Goal: Task Accomplishment & Management: Manage account settings

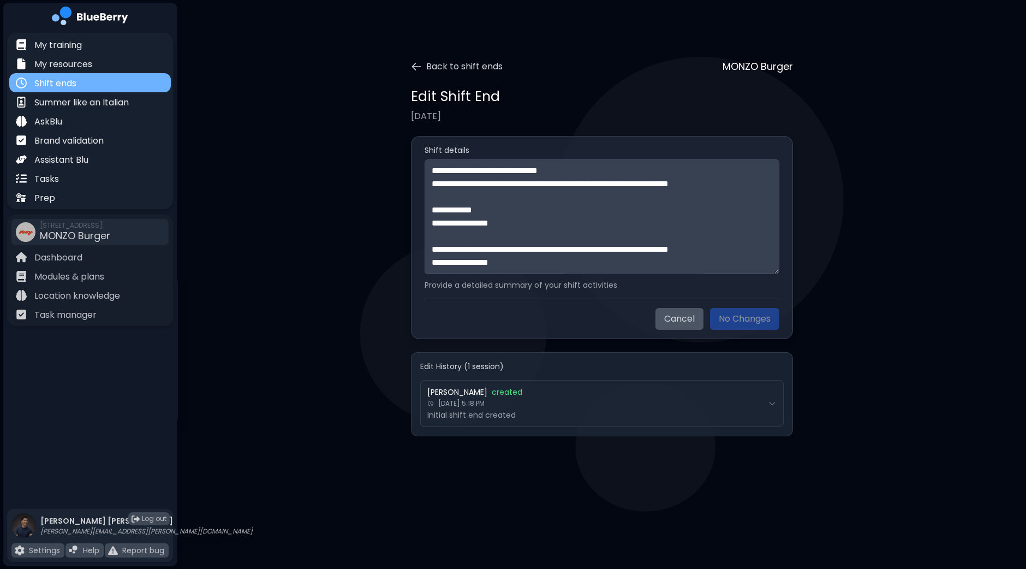
click at [93, 84] on div "Shift ends" at bounding box center [90, 82] width 162 height 19
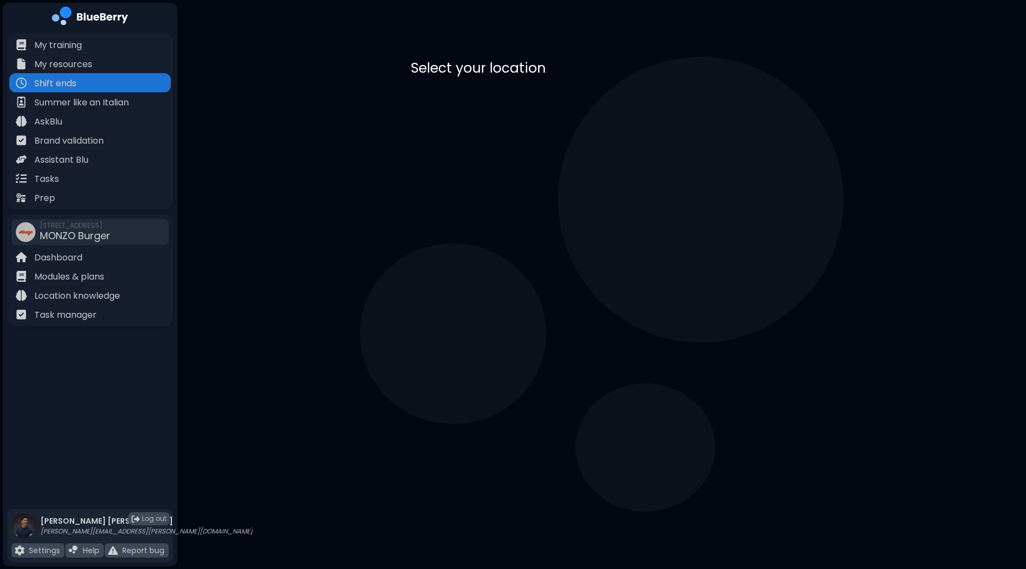
click at [497, 122] on p "[STREET_ADDRESS]" at bounding box center [504, 119] width 66 height 9
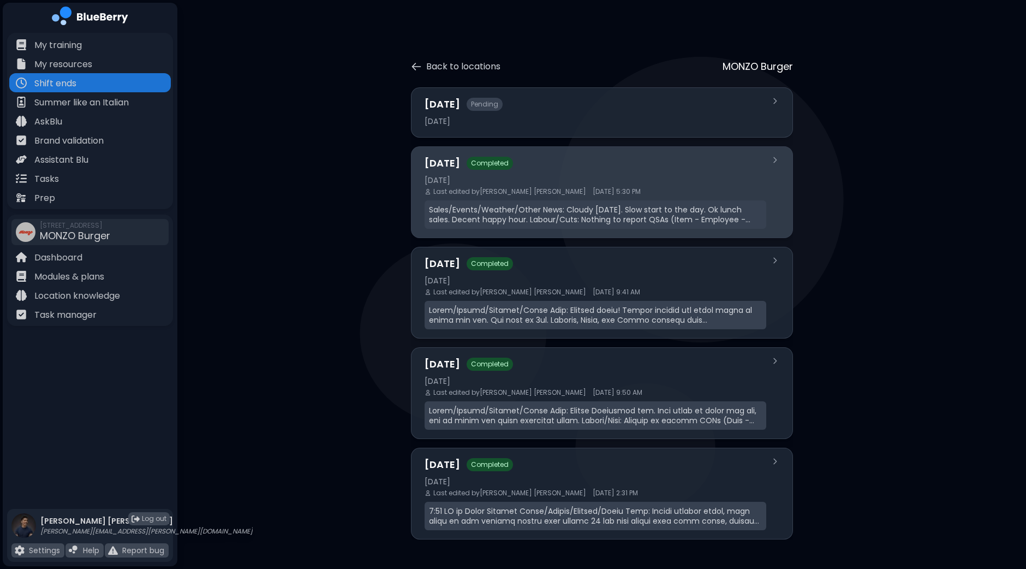
click at [593, 192] on span "[DATE] 5:30 PM" at bounding box center [617, 191] width 48 height 9
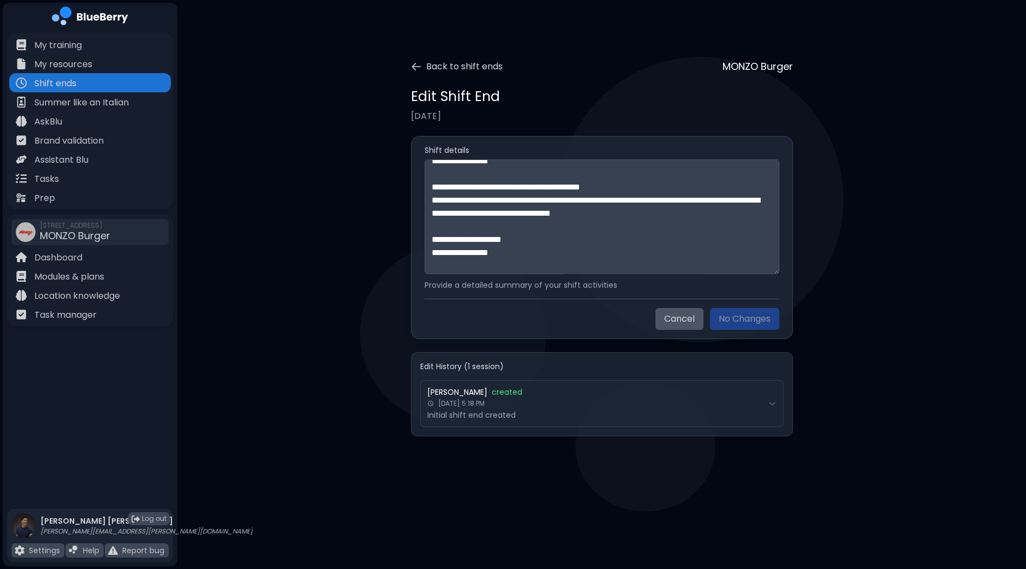
scroll to position [248, 0]
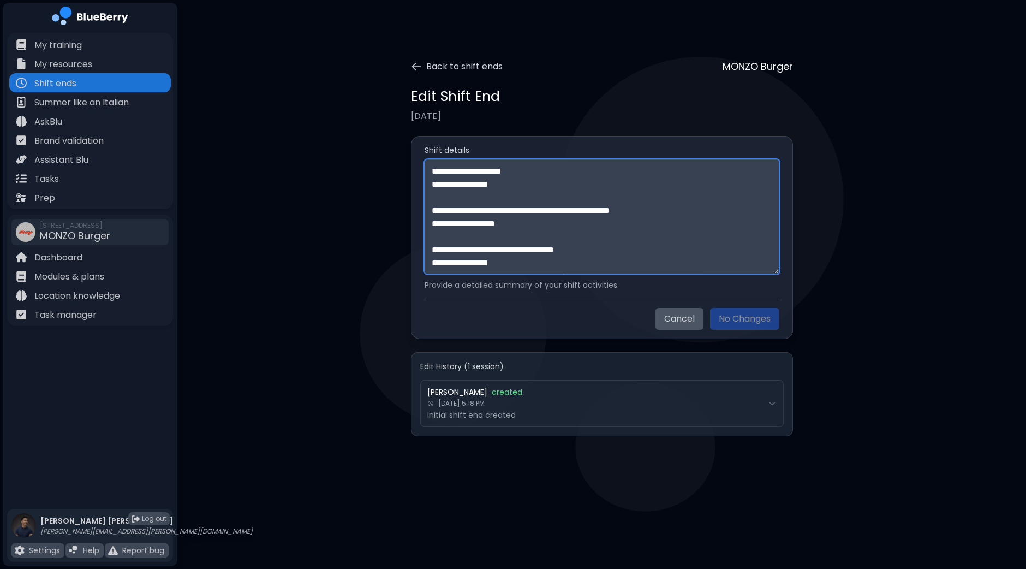
click at [521, 263] on textarea "**********" at bounding box center [602, 216] width 355 height 115
paste textarea "**********"
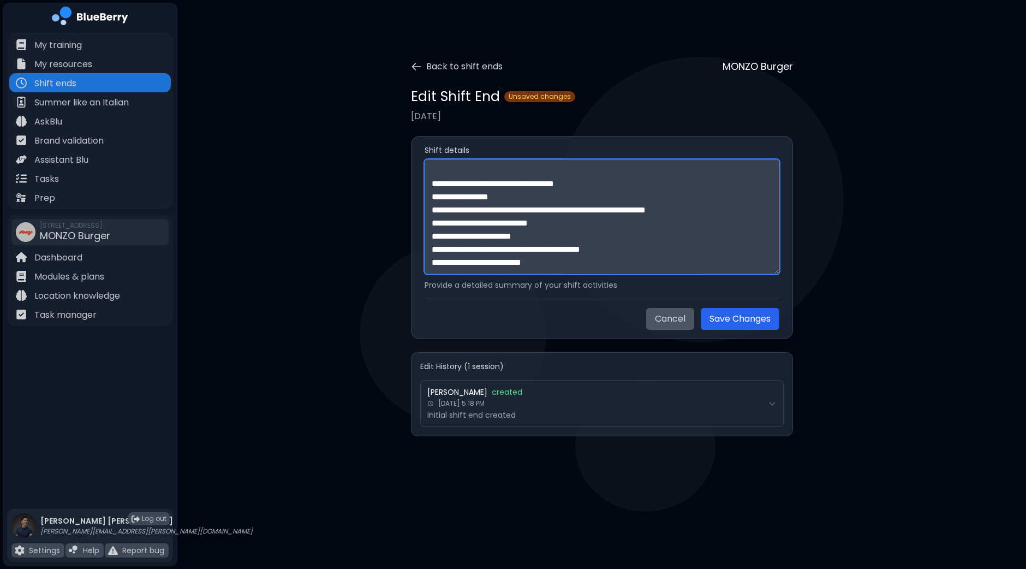
scroll to position [702, 0]
paste textarea "**********"
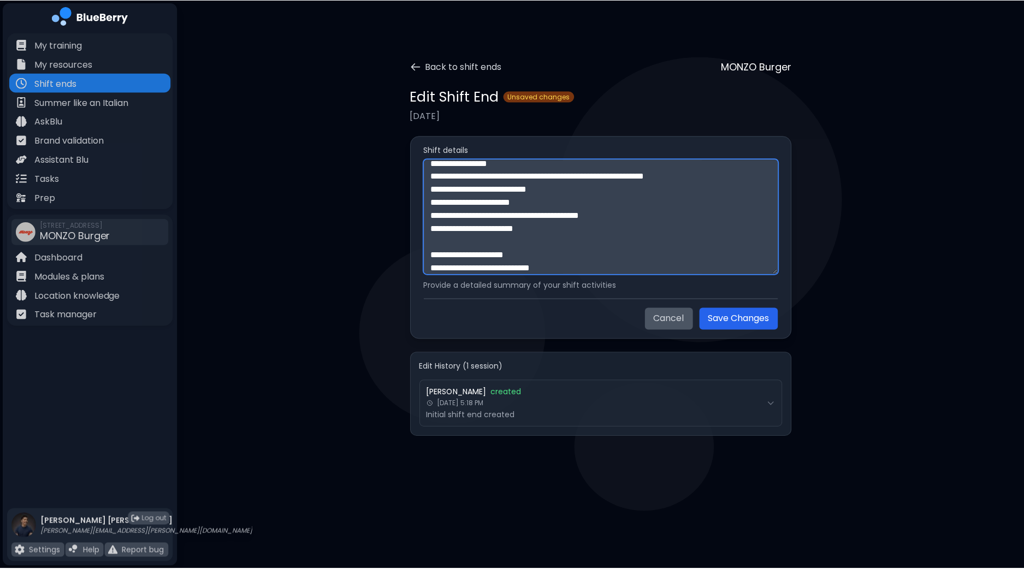
scroll to position [886, 0]
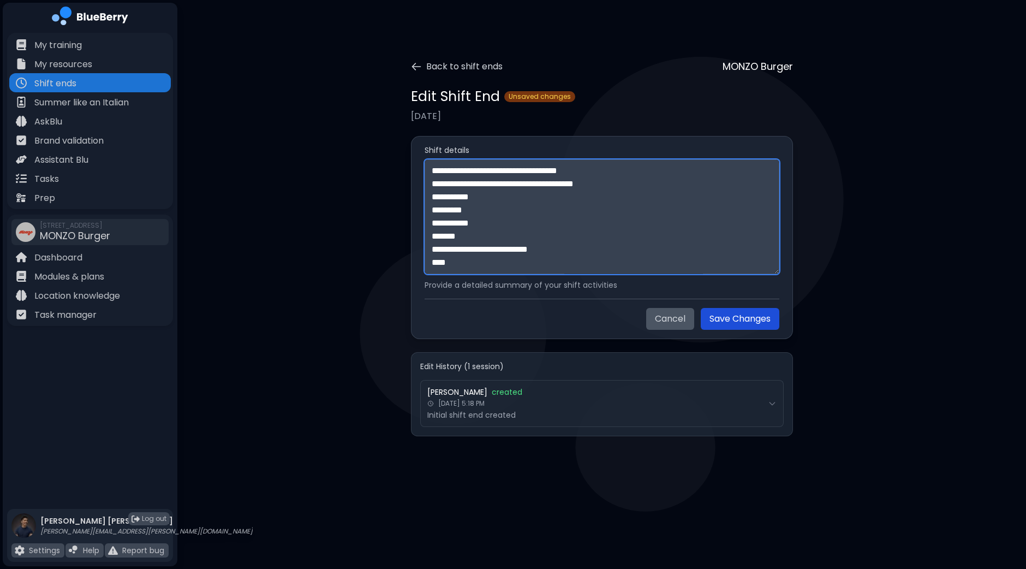
type textarea "**********"
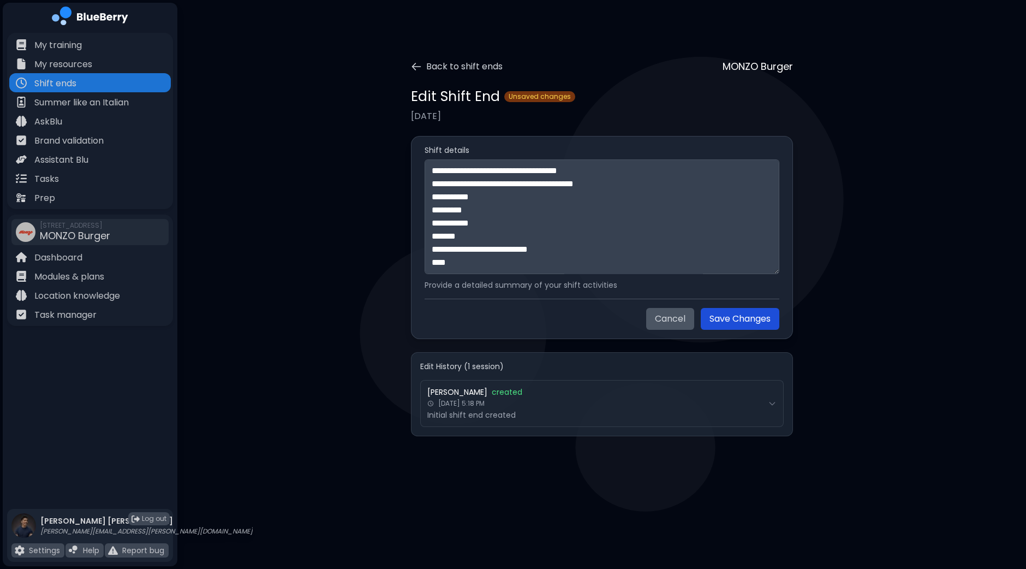
click at [719, 320] on button "Save Changes" at bounding box center [740, 319] width 79 height 22
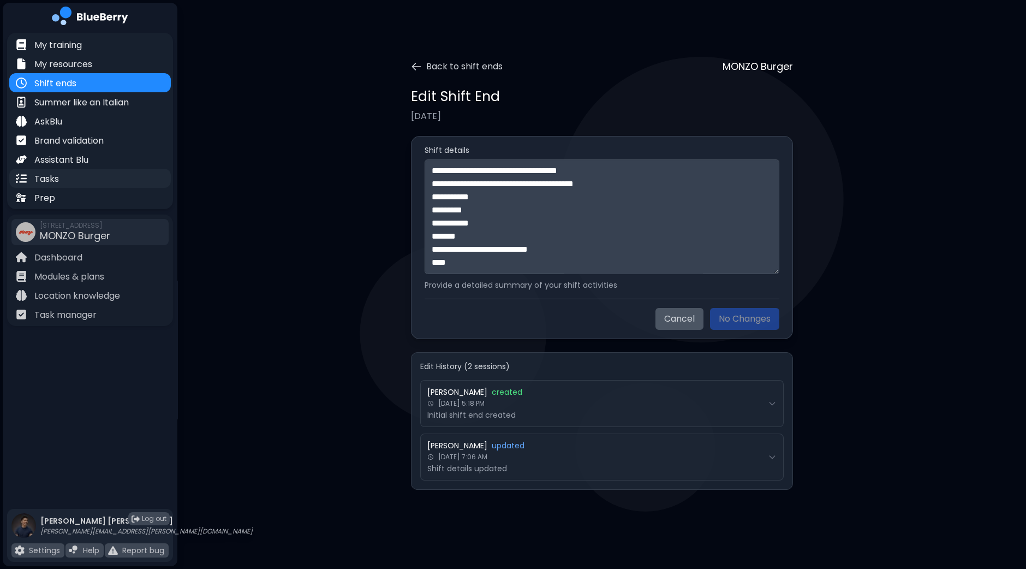
click at [79, 172] on div "Tasks" at bounding box center [90, 178] width 162 height 19
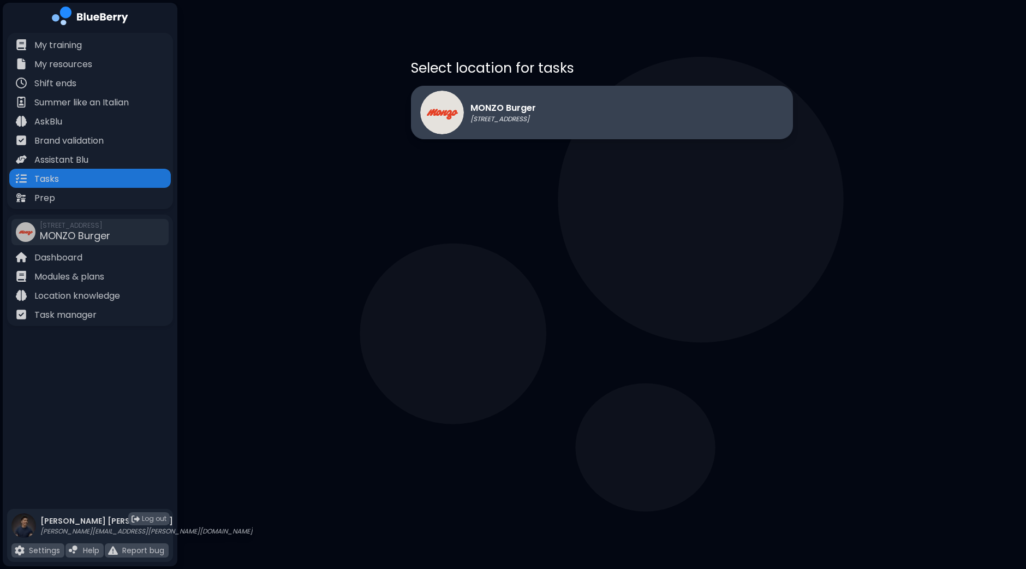
click at [588, 110] on div "MONZO Burger [STREET_ADDRESS]" at bounding box center [602, 113] width 382 height 54
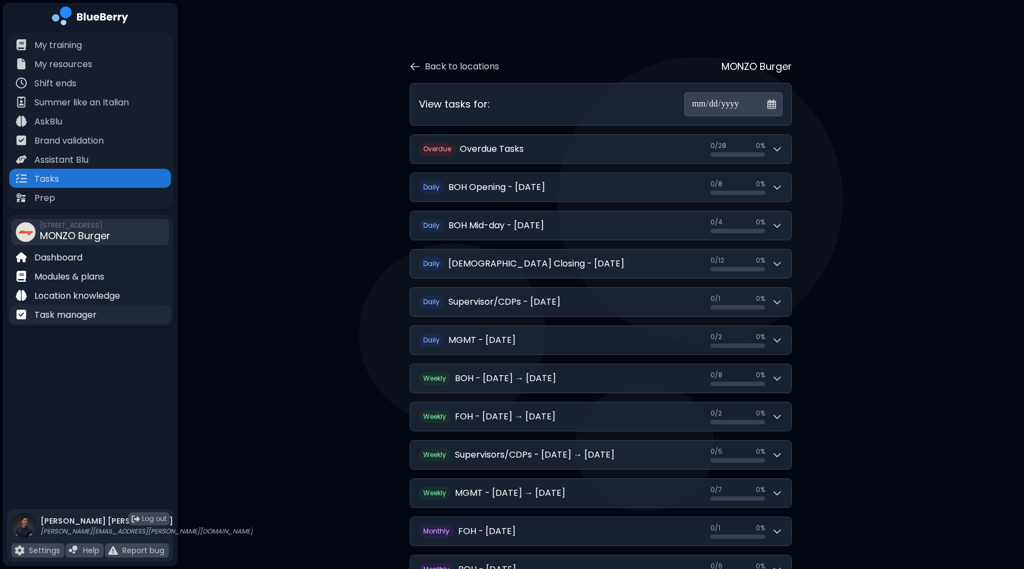
click at [57, 318] on p "Task manager" at bounding box center [65, 314] width 62 height 13
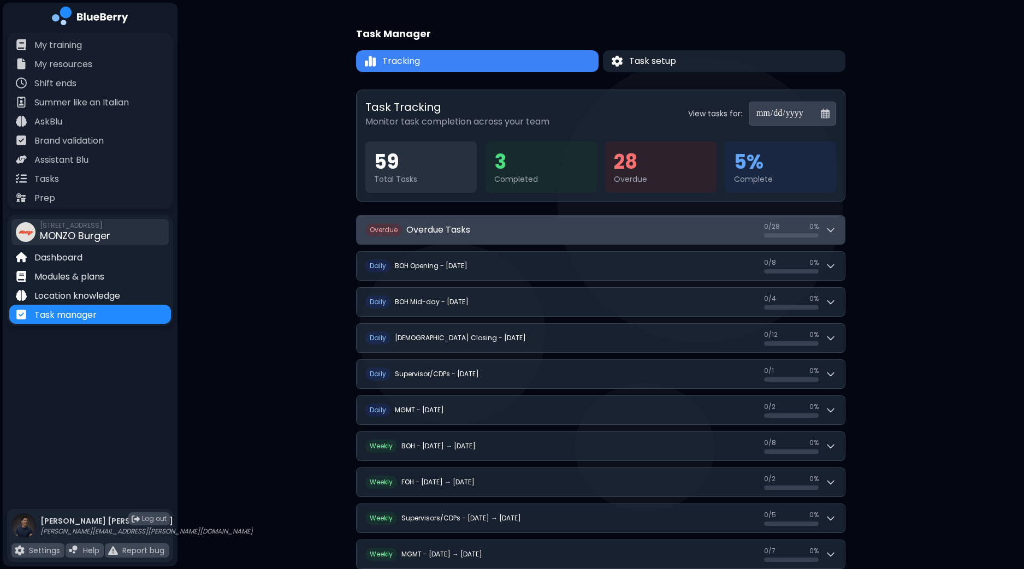
click at [834, 225] on icon at bounding box center [830, 229] width 11 height 11
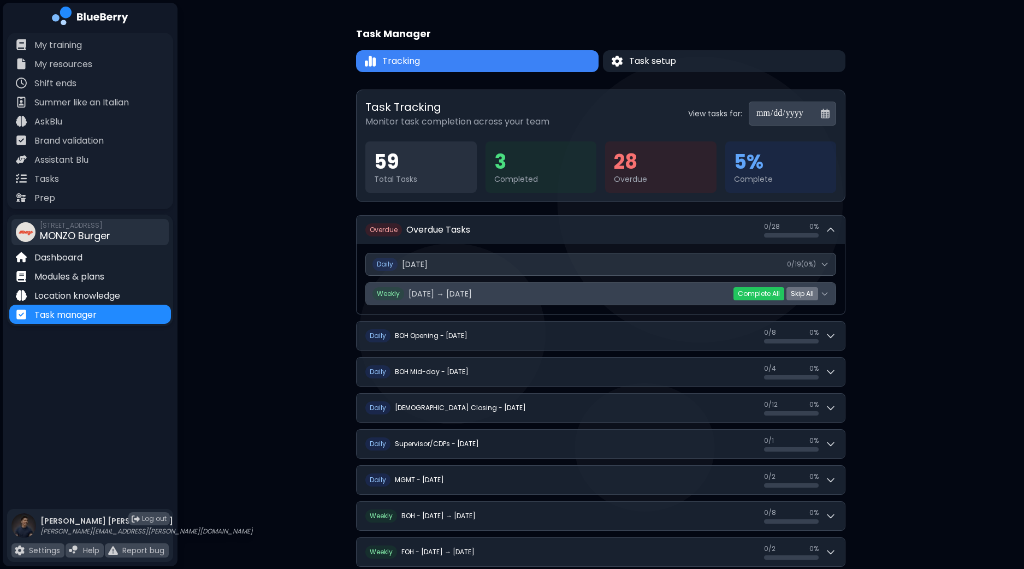
click at [830, 293] on button "Weekly [DATE] → [DATE] 0 / 9 ( 0 %)" at bounding box center [601, 294] width 470 height 22
click at [824, 294] on icon at bounding box center [824, 294] width 5 height 3
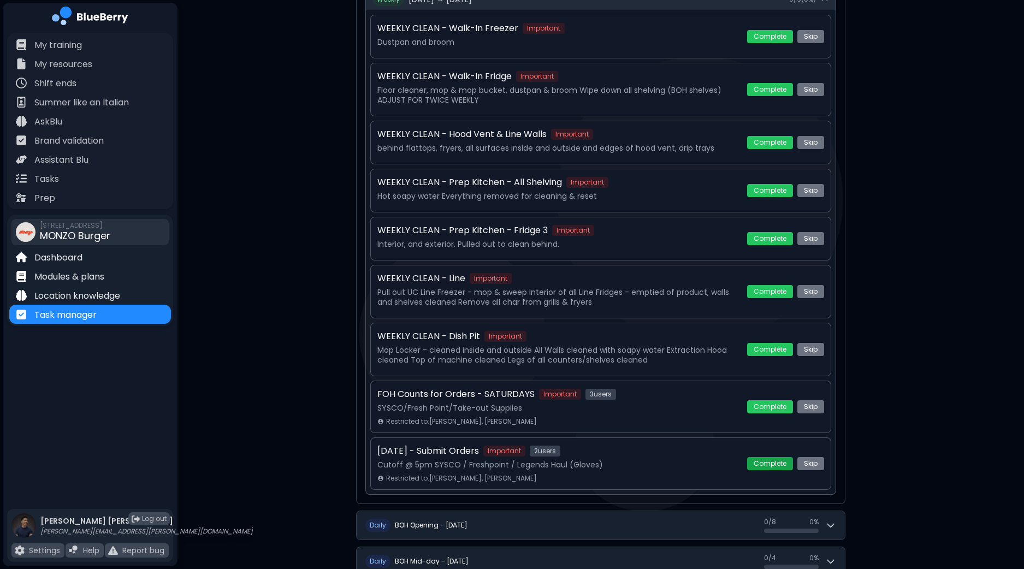
scroll to position [272, 0]
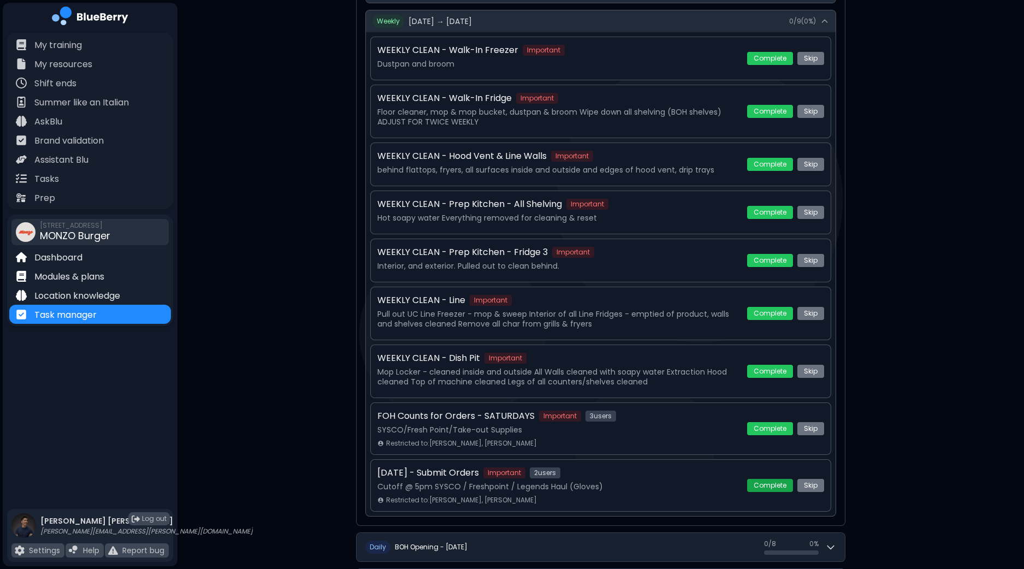
click at [770, 416] on div "FOH Counts for Orders - SATURDAYS Important 3 user s SYSCO/Fresh Point/Take-out…" at bounding box center [600, 428] width 461 height 52
click at [763, 481] on button "Complete" at bounding box center [770, 485] width 46 height 13
click at [808, 25] on button "Skip All" at bounding box center [802, 21] width 32 height 13
click at [787, 22] on button "Yes" at bounding box center [783, 21] width 20 height 11
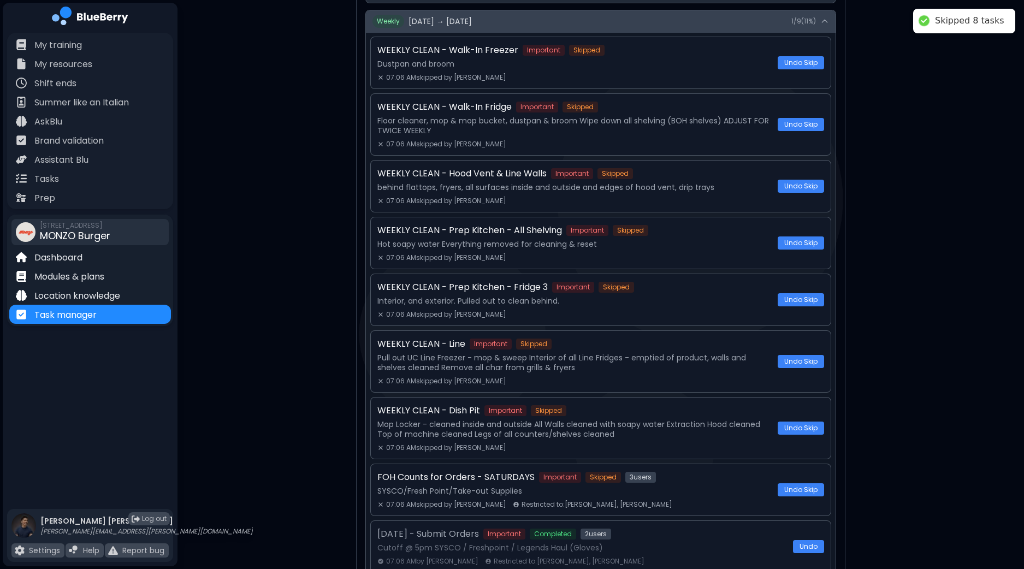
click at [822, 20] on icon at bounding box center [824, 21] width 9 height 9
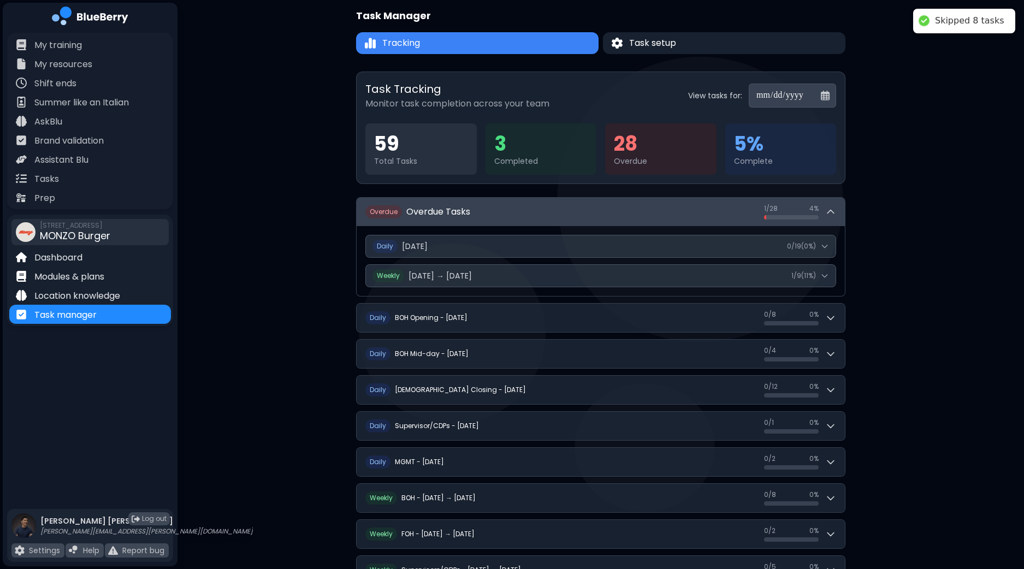
scroll to position [0, 0]
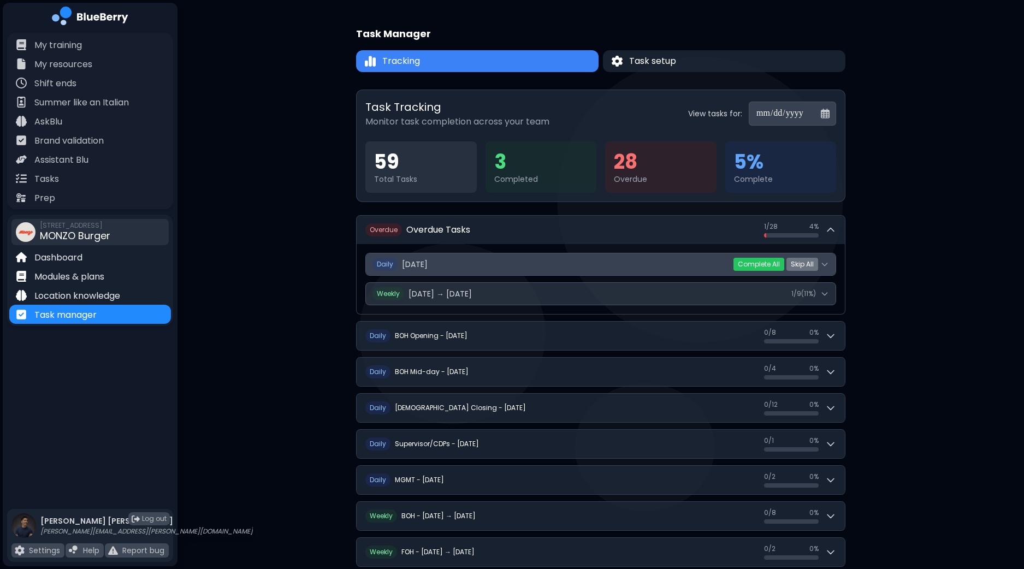
click at [829, 263] on button "Daily [DATE] 0 / 19 ( 0 %)" at bounding box center [601, 264] width 470 height 22
click at [830, 266] on button "Daily [DATE] 0 / 19 ( 0 %)" at bounding box center [601, 264] width 470 height 22
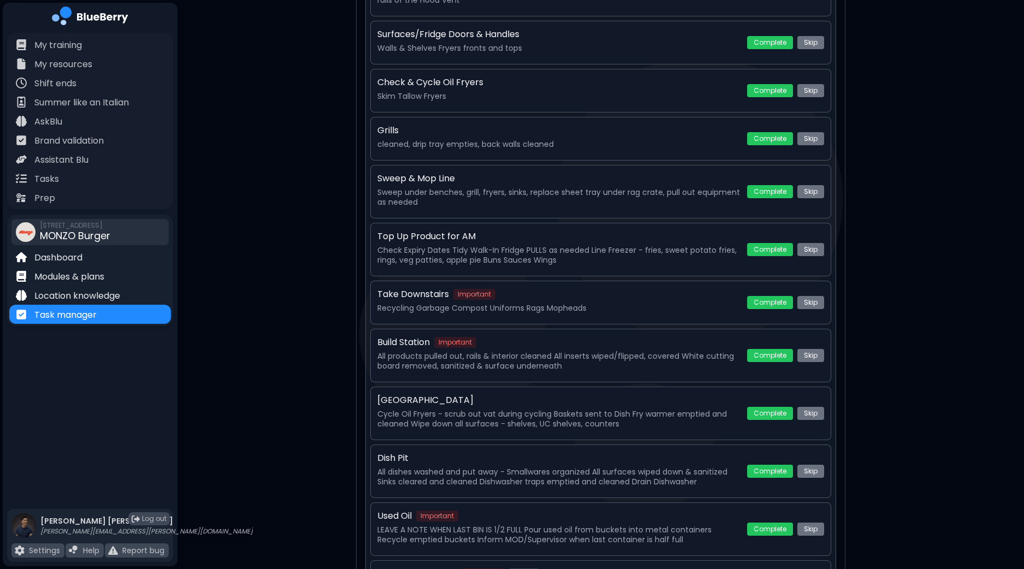
scroll to position [751, 0]
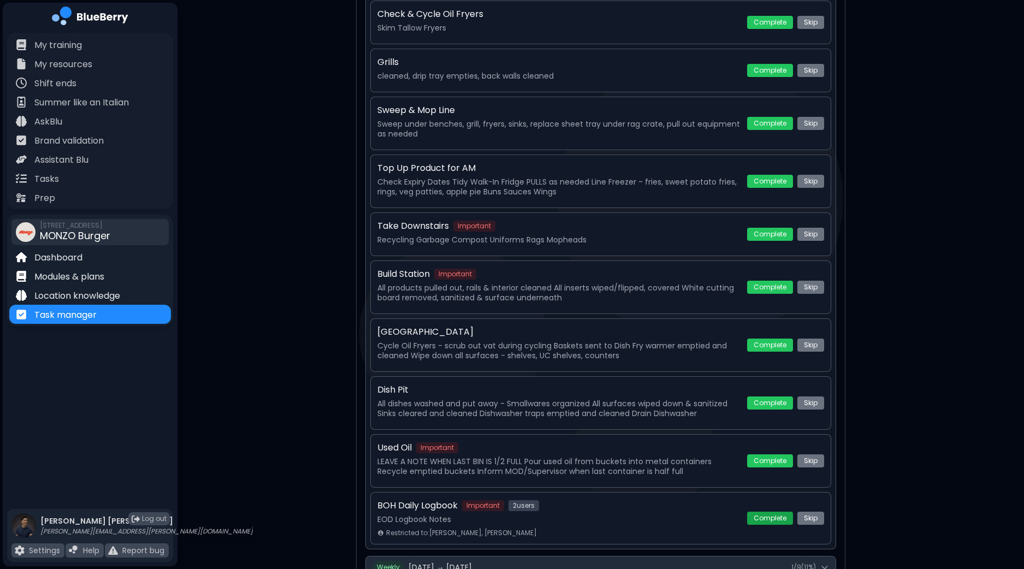
click at [768, 516] on button "Complete" at bounding box center [770, 518] width 46 height 13
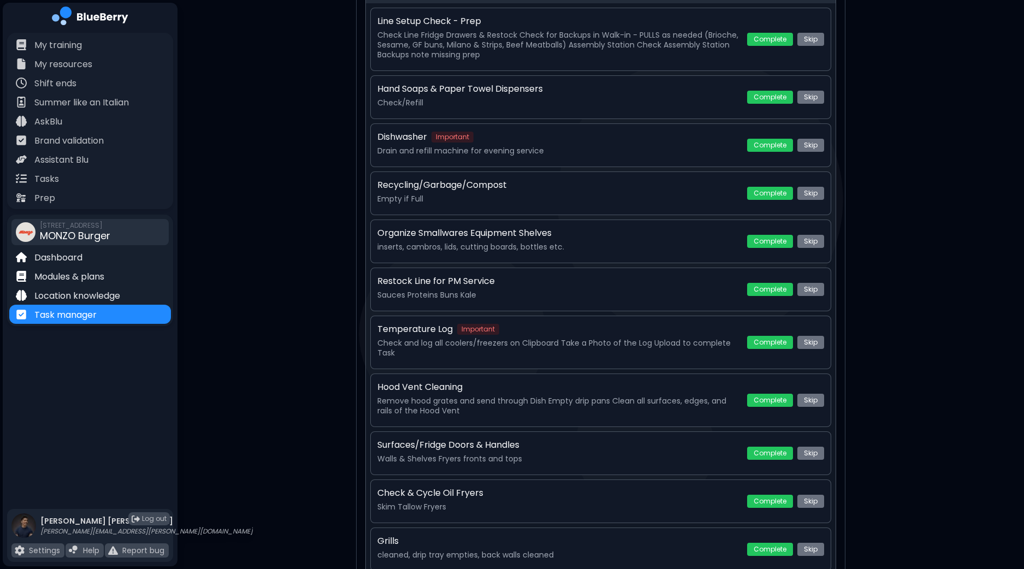
scroll to position [205, 0]
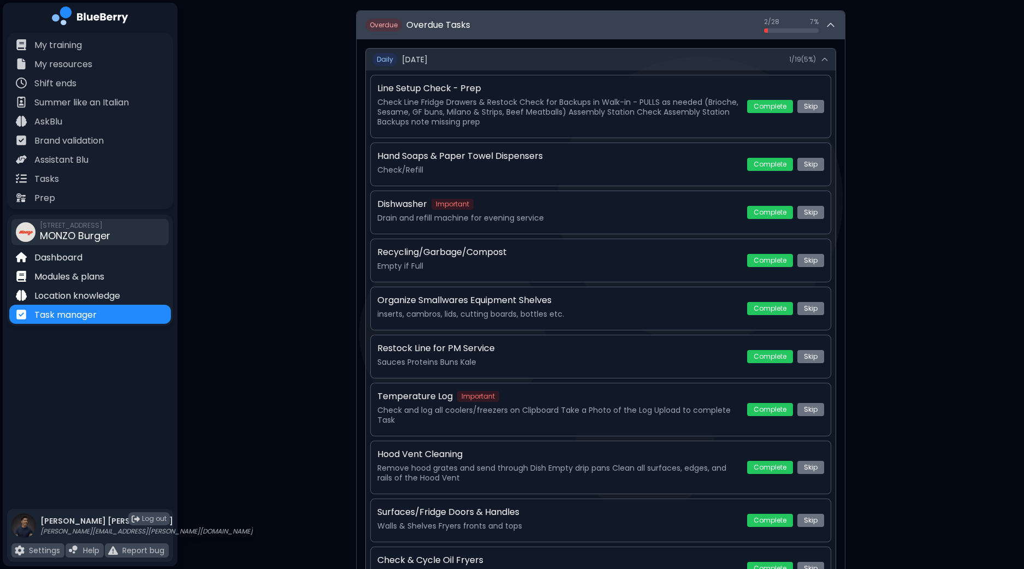
click at [830, 28] on icon at bounding box center [830, 25] width 11 height 11
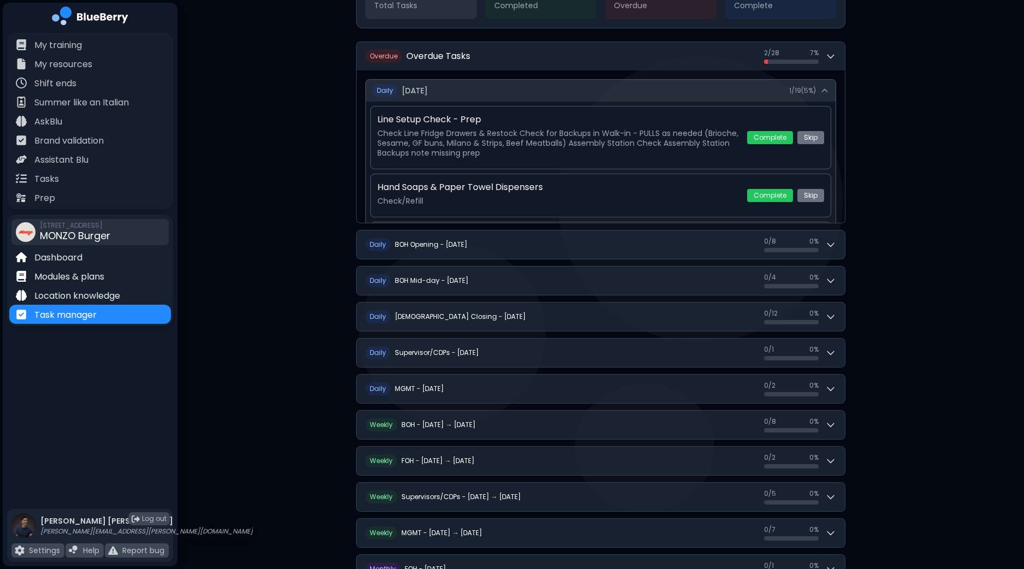
scroll to position [167, 0]
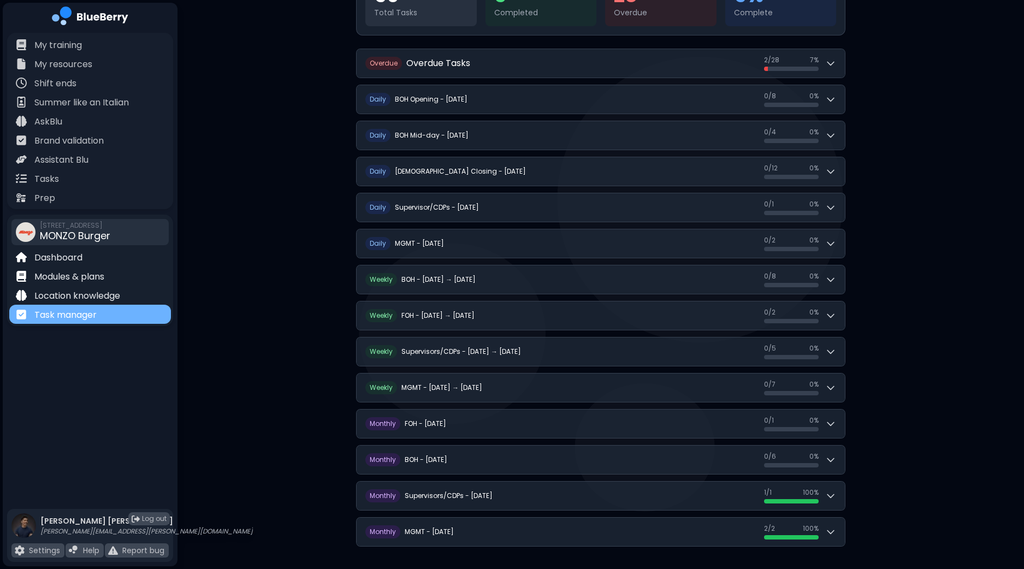
click at [74, 315] on p "Task manager" at bounding box center [65, 314] width 62 height 13
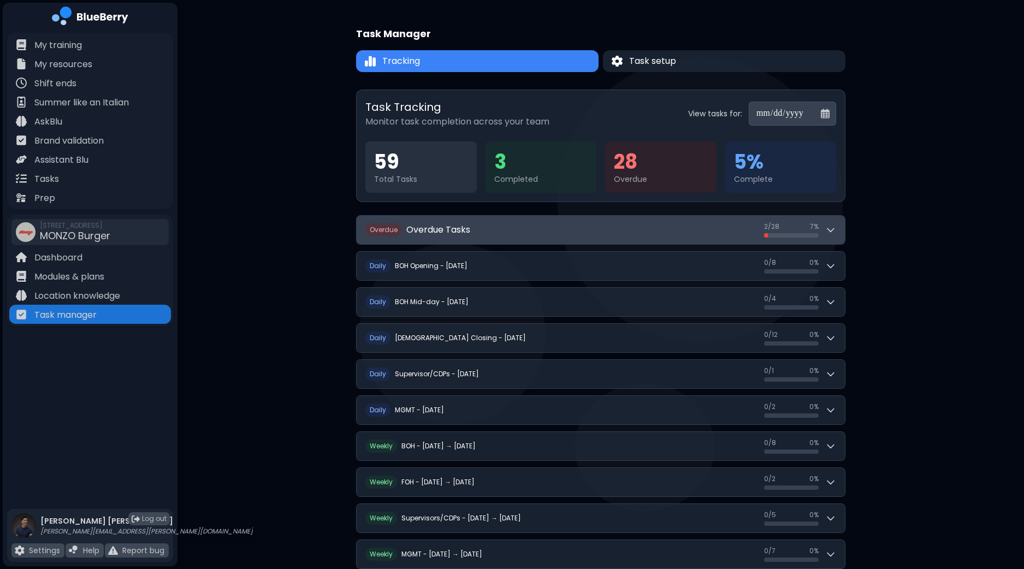
click at [838, 225] on button "O verdue Overdue Tasks 2 / 28 2 / 28 7 %" at bounding box center [600, 230] width 488 height 28
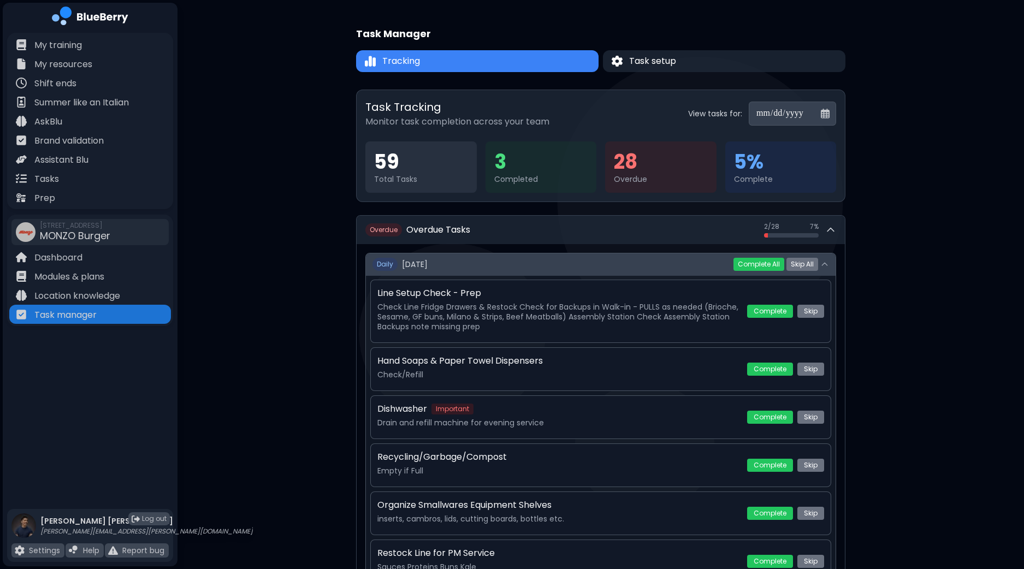
click at [829, 262] on icon at bounding box center [824, 264] width 9 height 9
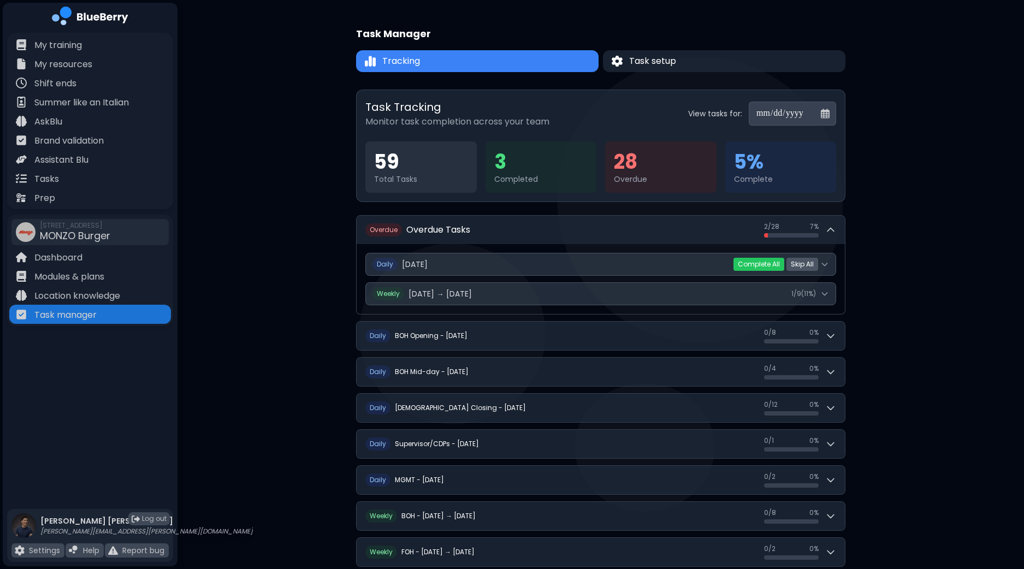
click at [805, 264] on button "Skip All" at bounding box center [802, 264] width 32 height 13
click at [781, 262] on button "Yes" at bounding box center [783, 264] width 20 height 11
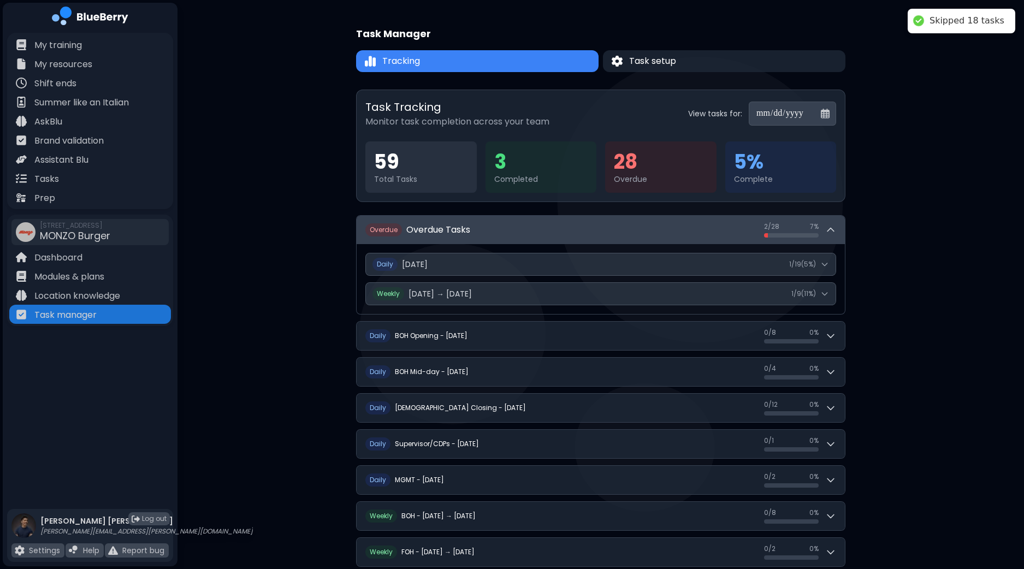
click at [836, 234] on button "O verdue Overdue Tasks 2 / 28 2 / 28 7 %" at bounding box center [600, 230] width 488 height 28
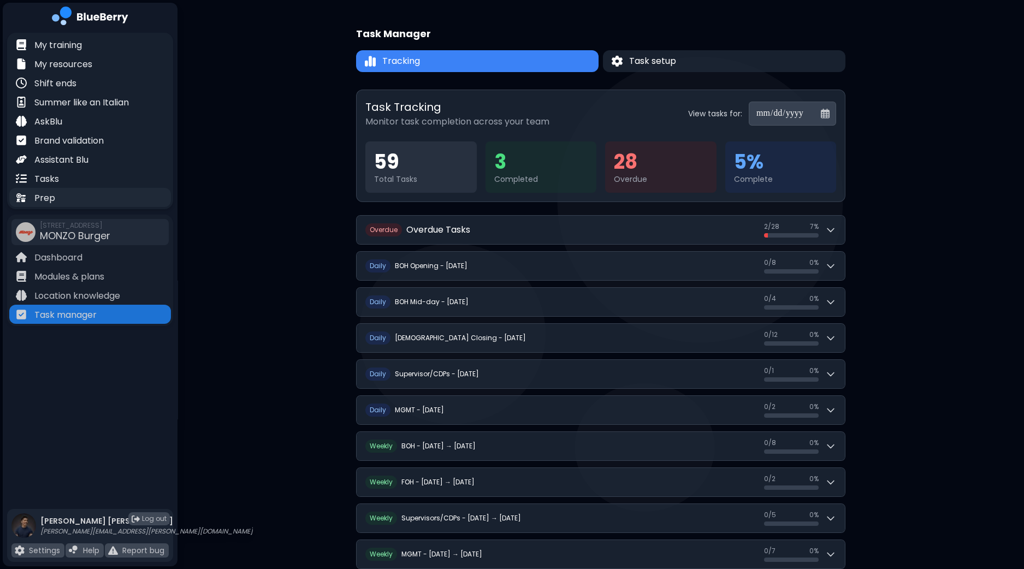
click at [70, 195] on div "Prep" at bounding box center [90, 197] width 162 height 19
click at [74, 181] on div "Tasks" at bounding box center [90, 178] width 162 height 19
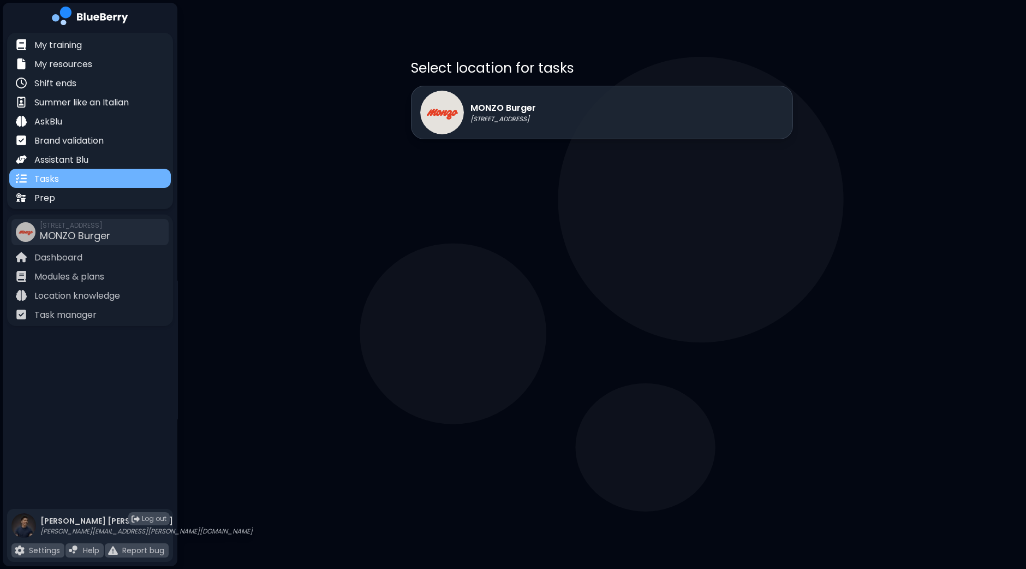
click at [74, 181] on div "Tasks" at bounding box center [90, 178] width 162 height 19
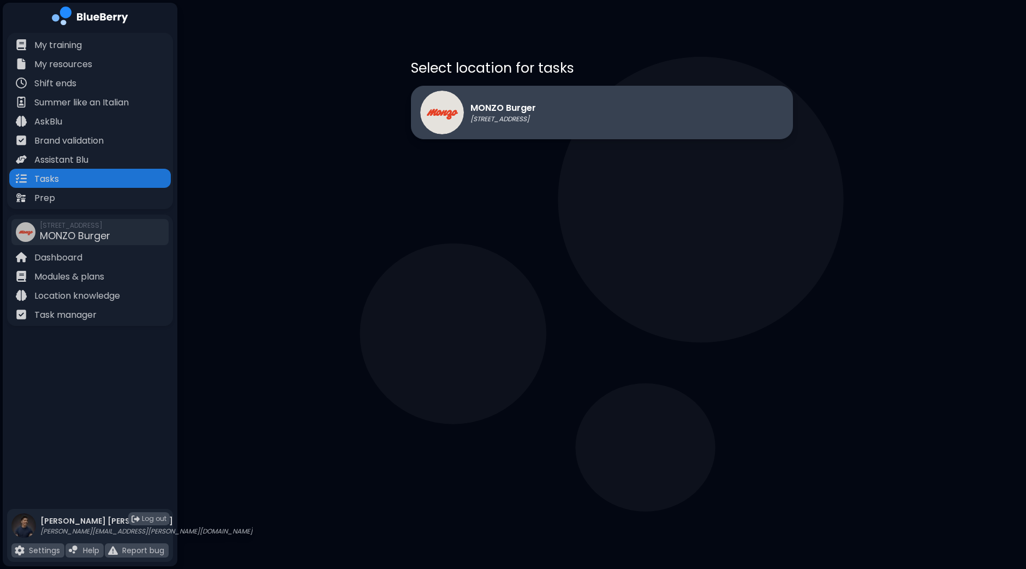
click at [494, 115] on p "[STREET_ADDRESS]" at bounding box center [504, 119] width 66 height 9
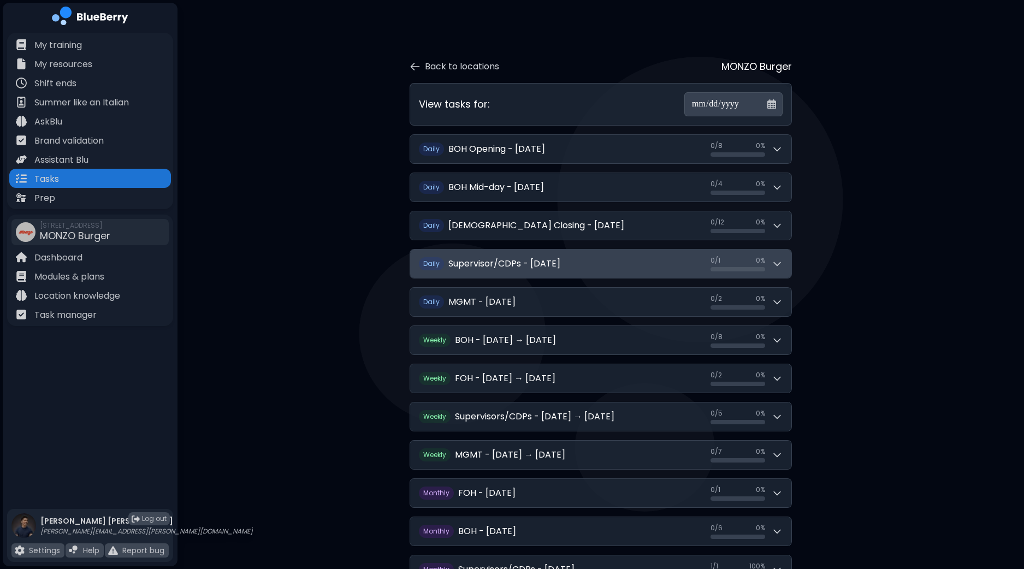
click at [775, 266] on icon at bounding box center [776, 263] width 11 height 11
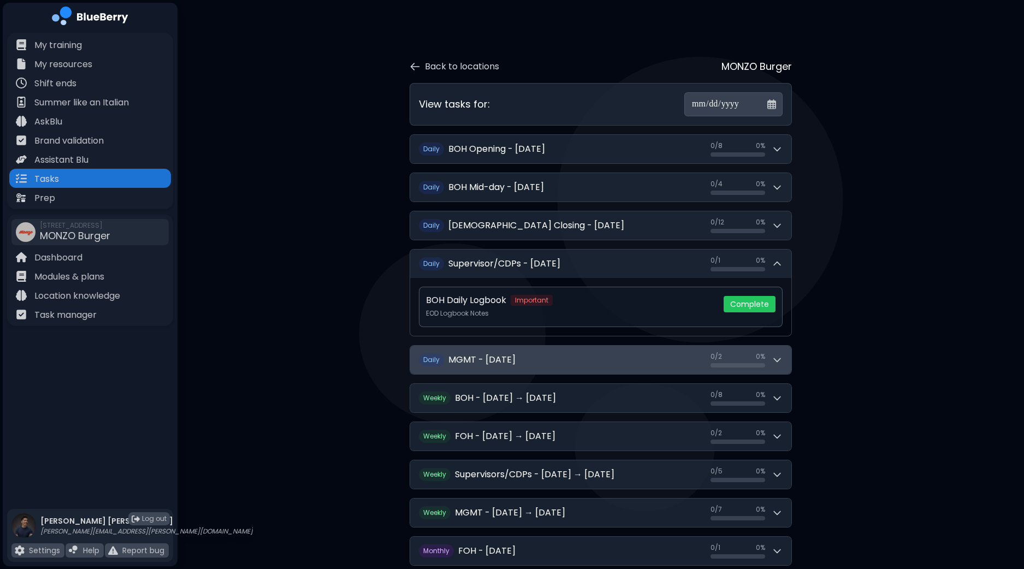
click at [776, 363] on icon at bounding box center [776, 359] width 11 height 11
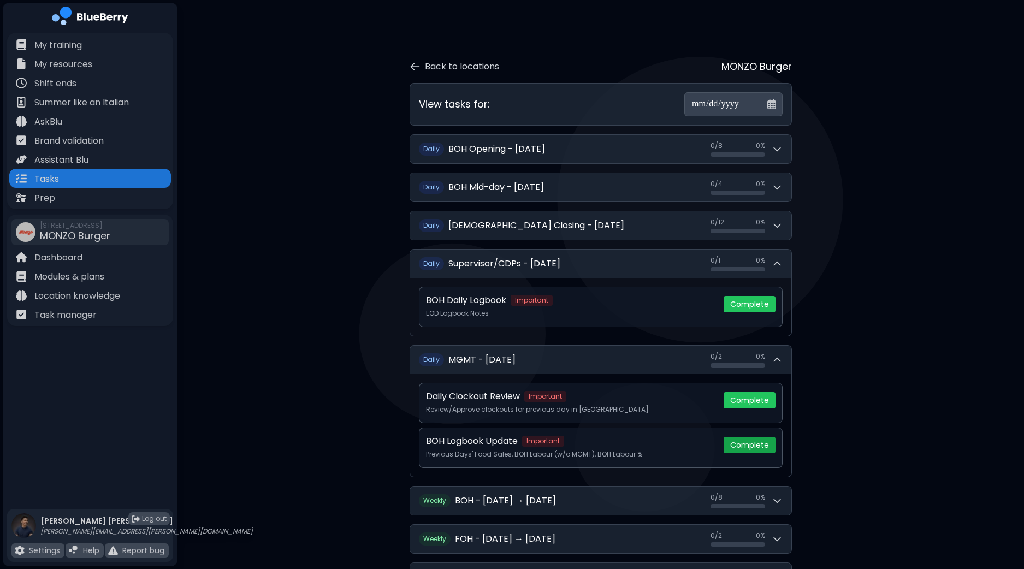
click at [750, 443] on button "Complete" at bounding box center [749, 445] width 52 height 16
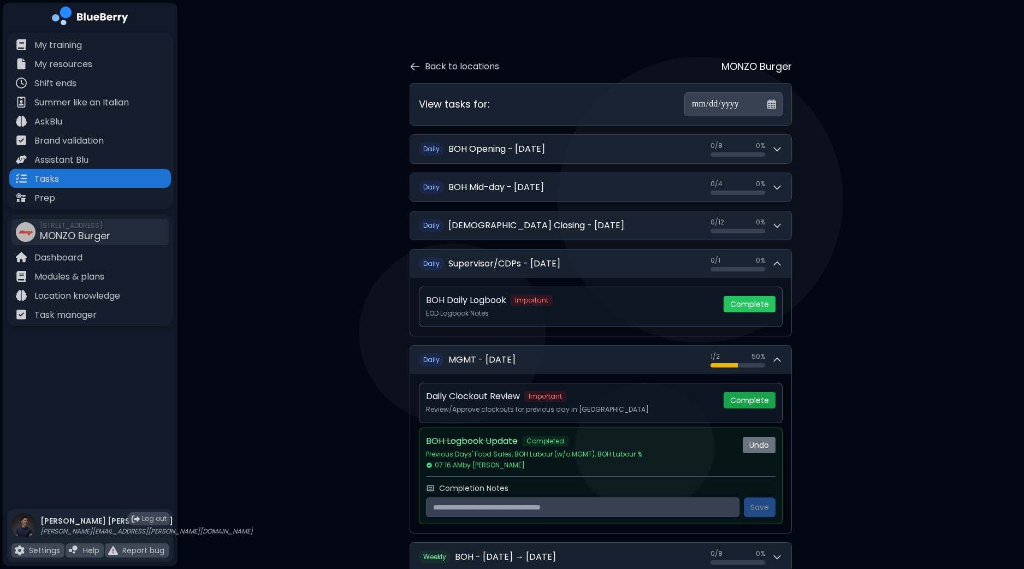
click at [746, 399] on button "Complete" at bounding box center [749, 400] width 52 height 16
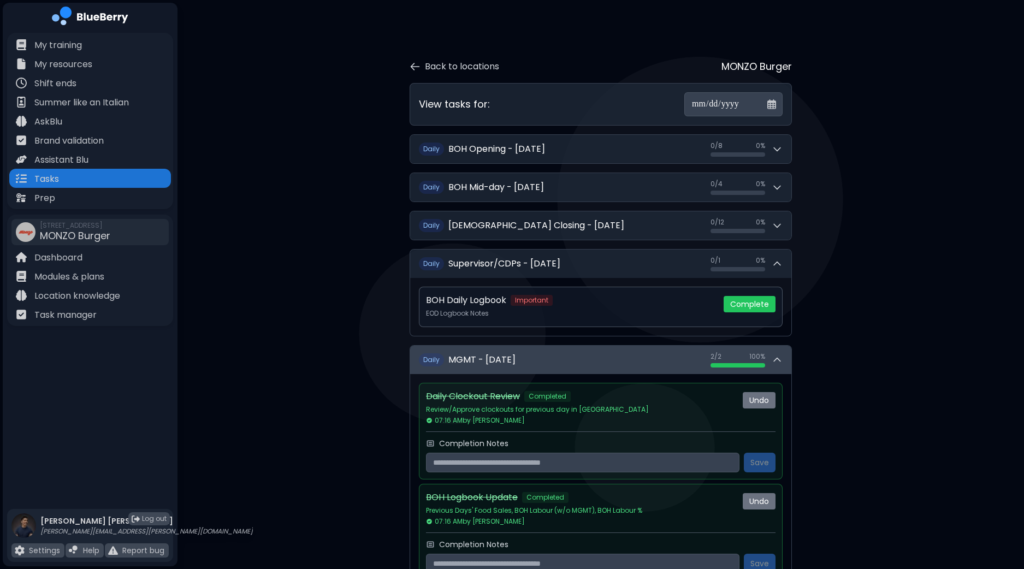
click at [782, 358] on button "D aily MGMT - [DATE] 2 / 2 2 / 2 100 %" at bounding box center [600, 360] width 381 height 28
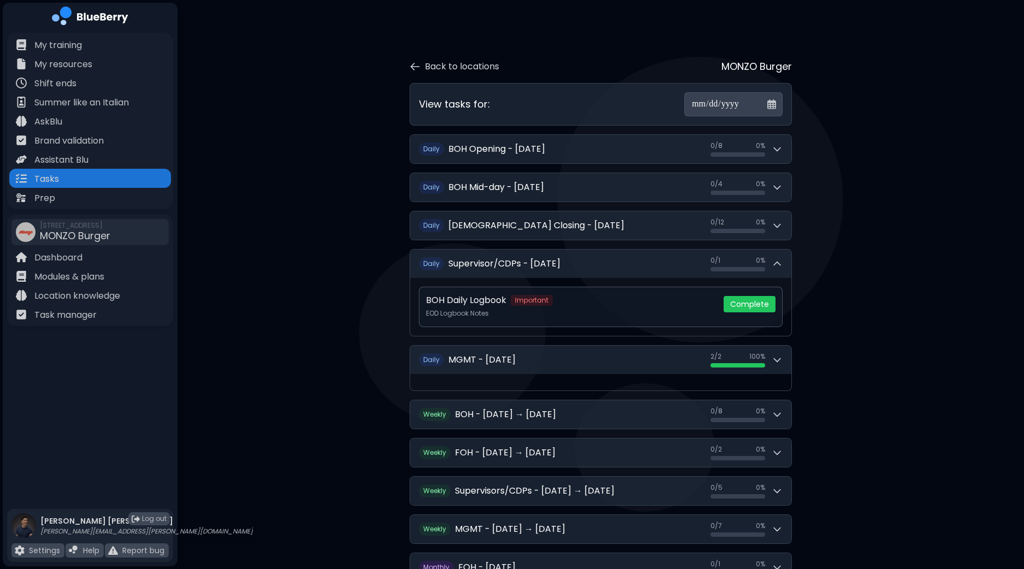
click at [902, 312] on div "**********" at bounding box center [600, 370] width 846 height 740
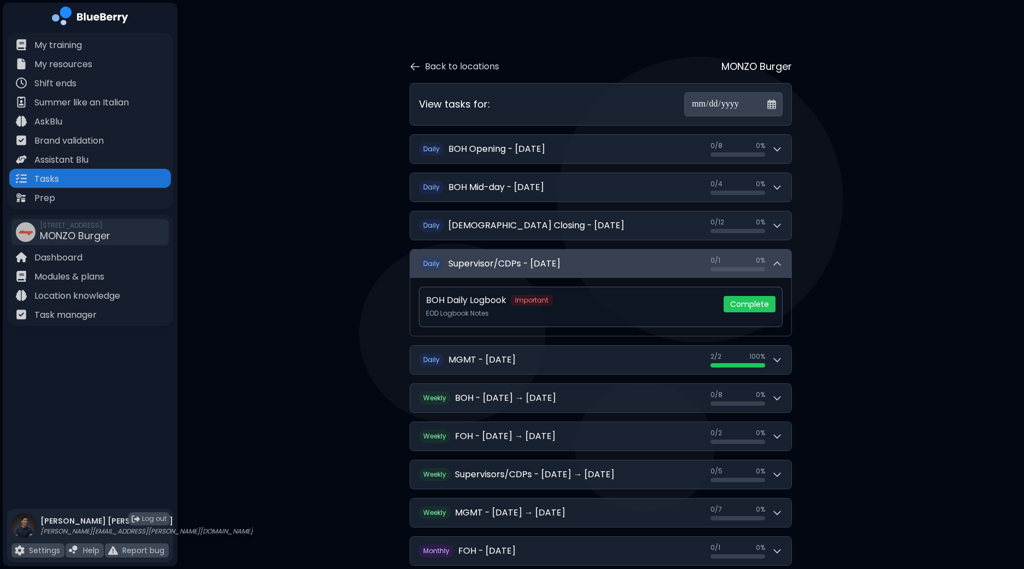
click at [781, 263] on icon at bounding box center [776, 263] width 11 height 11
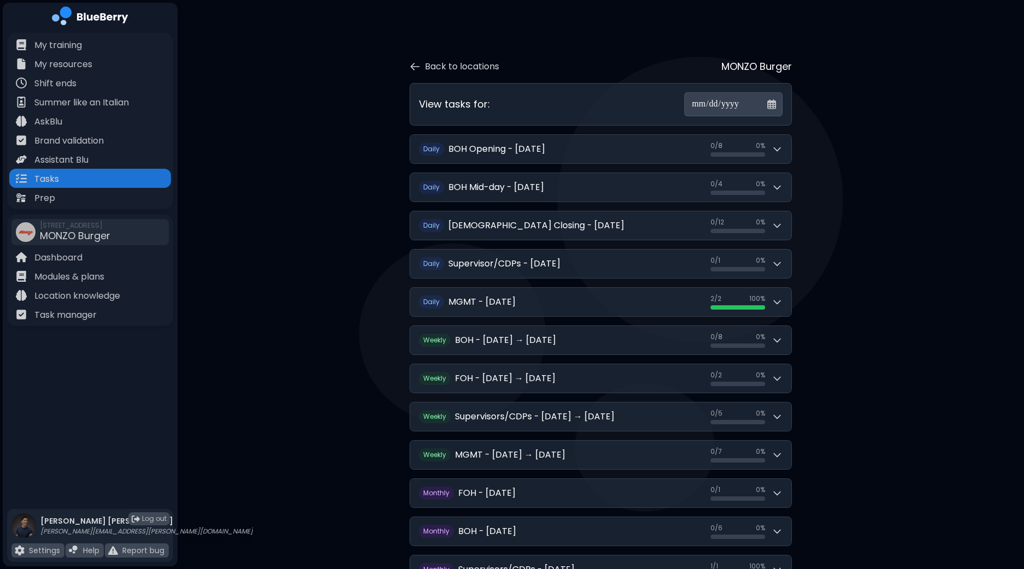
scroll to position [93, 0]
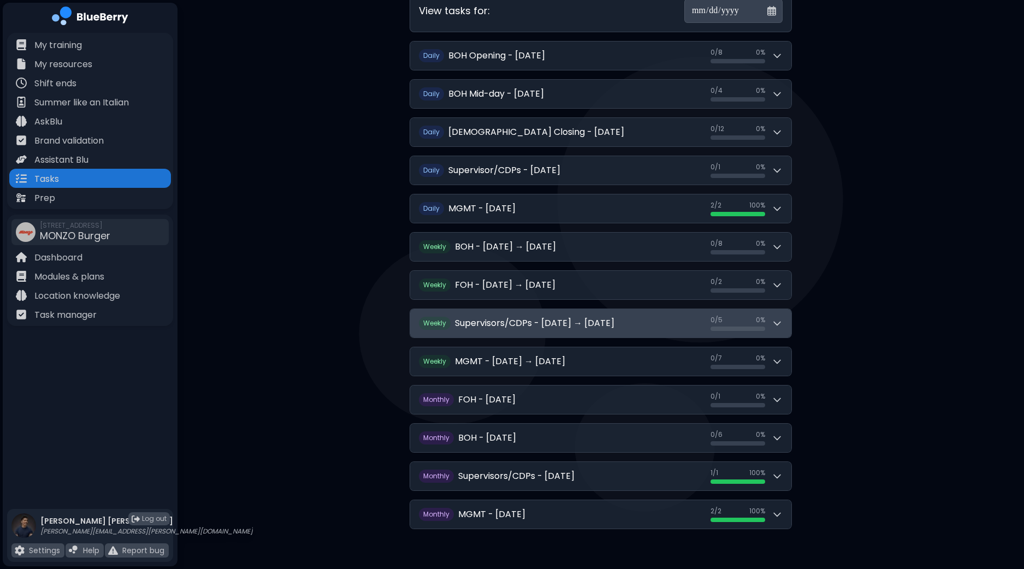
click at [778, 325] on icon at bounding box center [776, 323] width 11 height 11
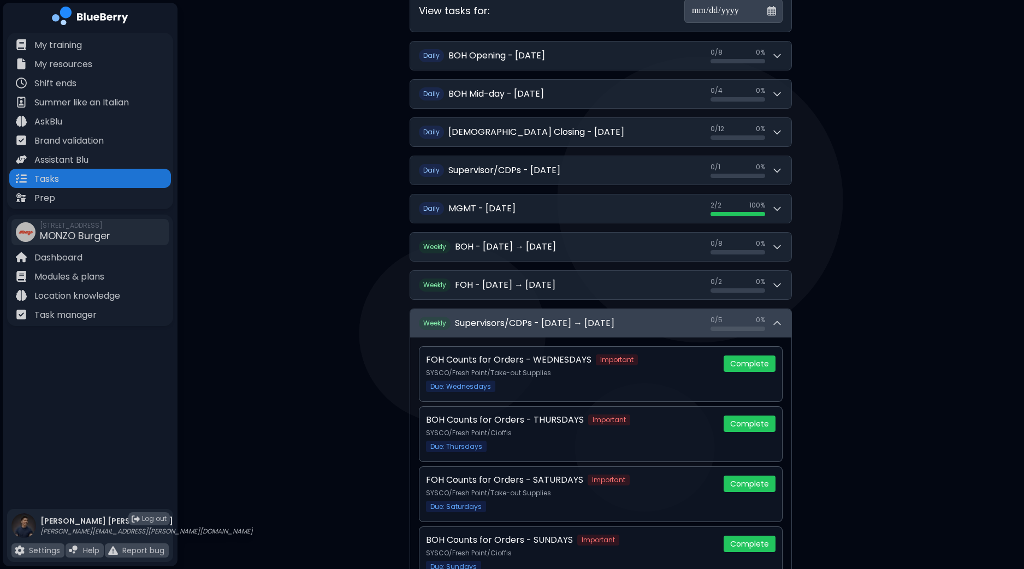
click at [779, 325] on icon at bounding box center [776, 323] width 11 height 11
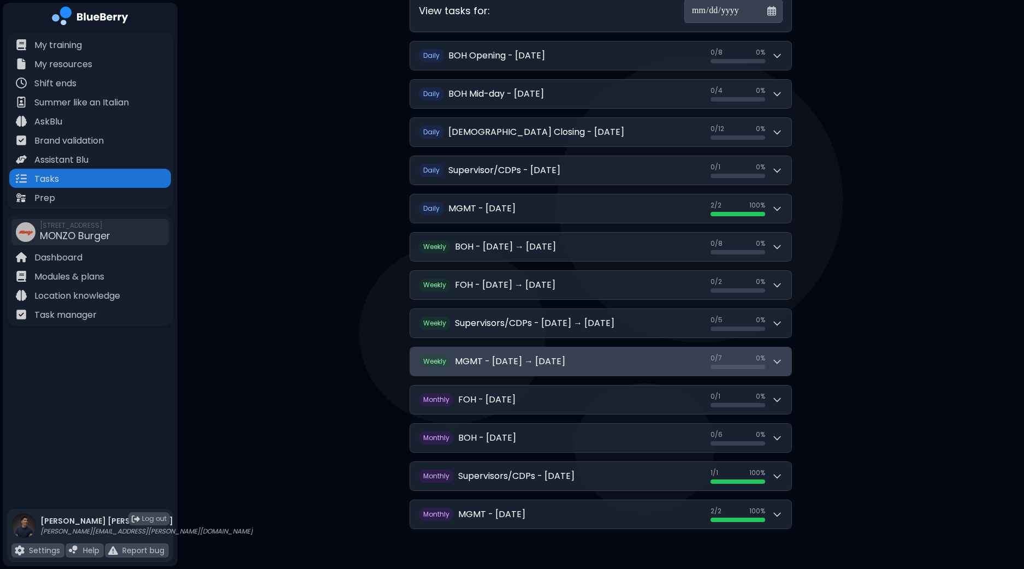
click at [777, 356] on icon at bounding box center [776, 361] width 11 height 11
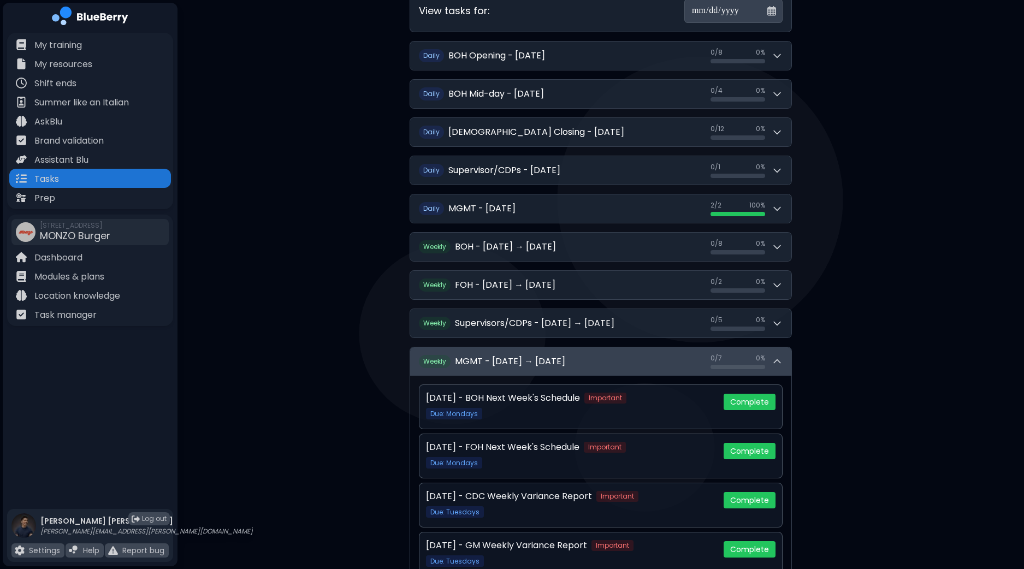
click at [782, 360] on button "W eekly MGMT - [DATE] → [DATE] 0 / 7 0 / 7 0 %" at bounding box center [600, 361] width 381 height 28
